Goal: Transaction & Acquisition: Purchase product/service

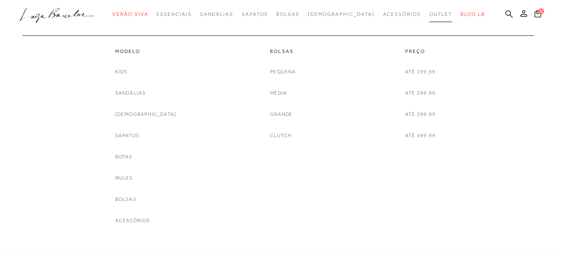
click at [429, 15] on span "Outlet" at bounding box center [440, 14] width 23 height 6
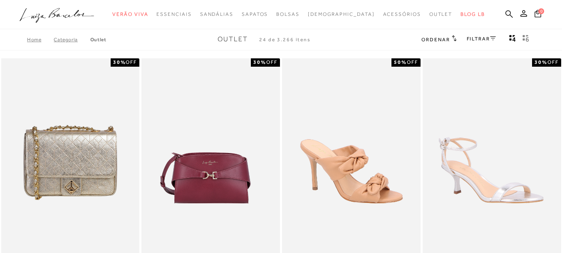
click at [475, 35] on div "FILTRAR" at bounding box center [481, 39] width 29 height 11
click at [492, 36] on icon at bounding box center [493, 38] width 6 height 4
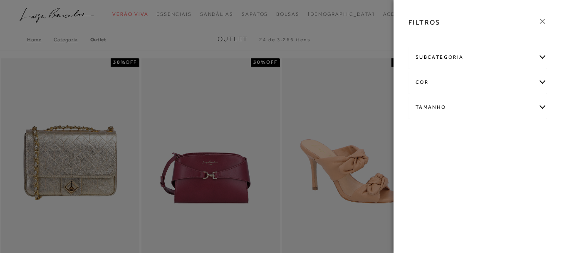
click at [443, 109] on div "Tamanho" at bounding box center [478, 107] width 138 height 22
click at [430, 169] on link "Ver mais..." at bounding box center [431, 170] width 22 height 6
click at [517, 181] on span "37" at bounding box center [523, 178] width 12 height 6
click at [515, 183] on input "37" at bounding box center [519, 179] width 8 height 8
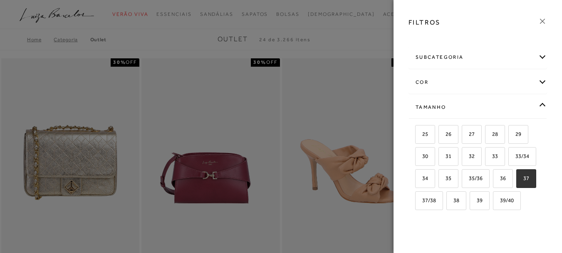
checkbox input "true"
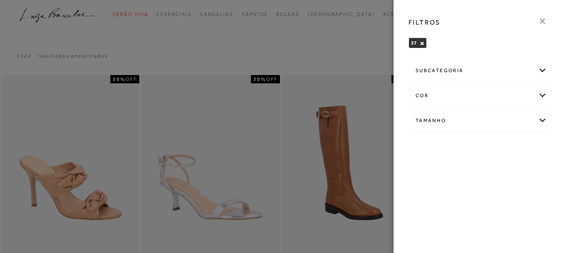
click at [543, 22] on icon at bounding box center [542, 21] width 5 height 5
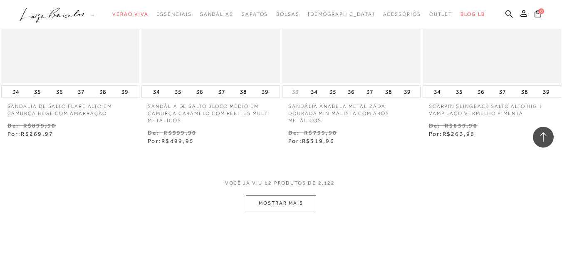
scroll to position [749, 0]
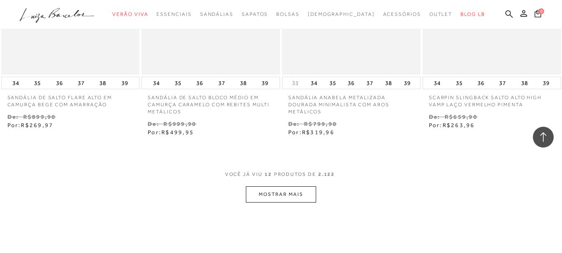
click at [286, 193] on button "MOSTRAR MAIS" at bounding box center [281, 194] width 70 height 16
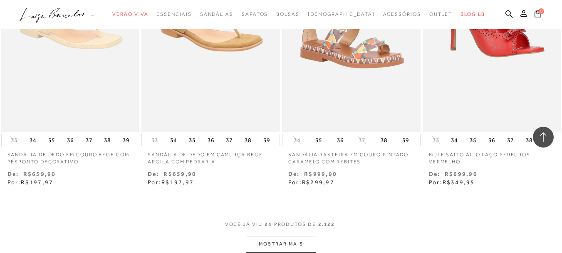
scroll to position [1581, 0]
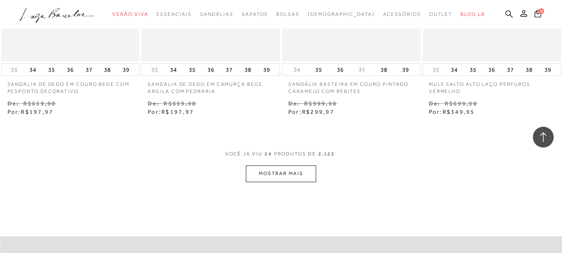
click at [294, 178] on button "MOSTRAR MAIS" at bounding box center [281, 173] width 70 height 16
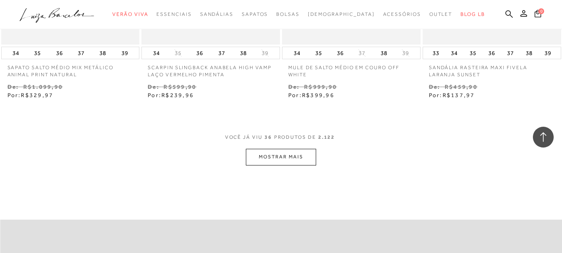
scroll to position [2413, 0]
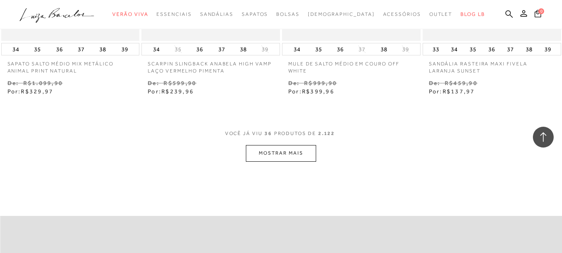
click at [283, 156] on button "MOSTRAR MAIS" at bounding box center [281, 153] width 70 height 16
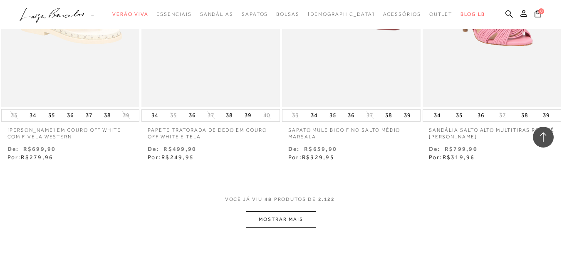
scroll to position [3245, 0]
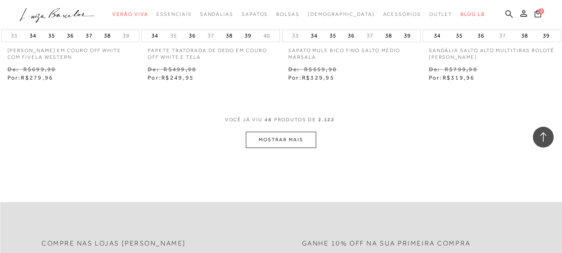
click at [303, 139] on button "MOSTRAR MAIS" at bounding box center [281, 139] width 70 height 16
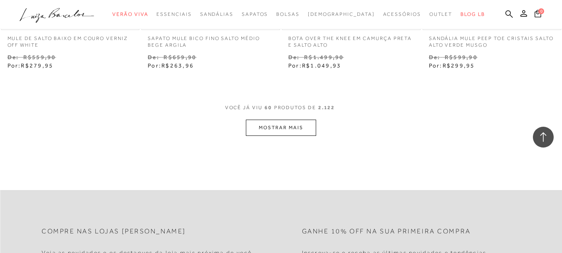
scroll to position [4118, 0]
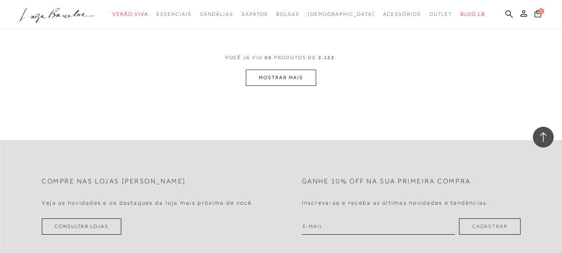
click at [293, 77] on button "MOSTRAR MAIS" at bounding box center [281, 77] width 70 height 16
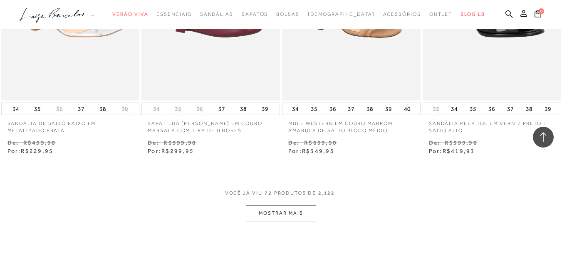
scroll to position [4867, 0]
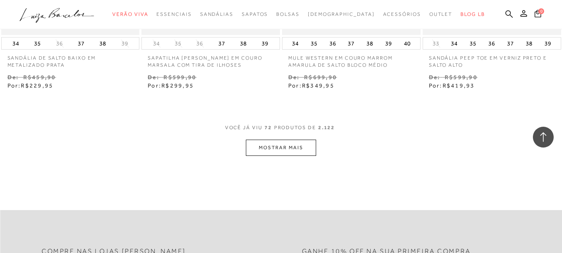
click at [297, 143] on button "MOSTRAR MAIS" at bounding box center [281, 147] width 70 height 16
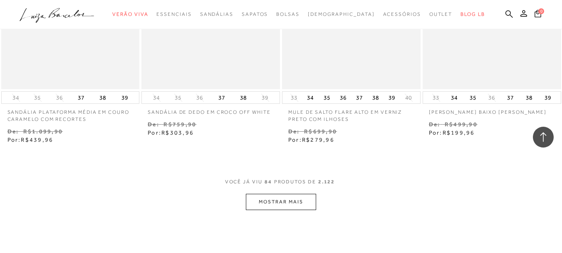
scroll to position [5699, 0]
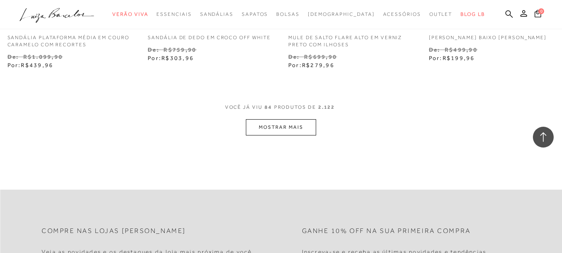
click at [304, 130] on button "MOSTRAR MAIS" at bounding box center [281, 127] width 70 height 16
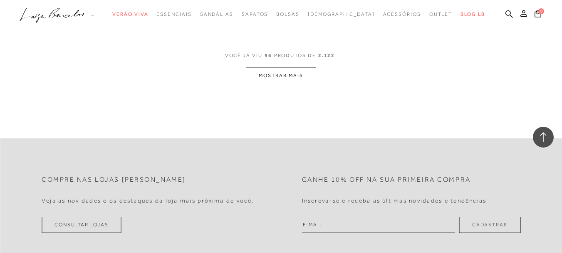
scroll to position [6614, 0]
